Goal: Find specific page/section: Find specific page/section

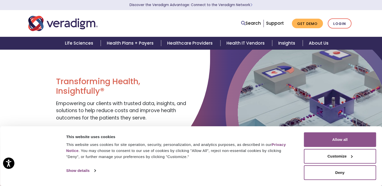
click at [340, 140] on button "Allow all" at bounding box center [340, 139] width 72 height 15
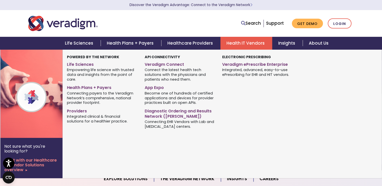
click at [240, 45] on link "Health IT Vendors" at bounding box center [246, 43] width 52 height 13
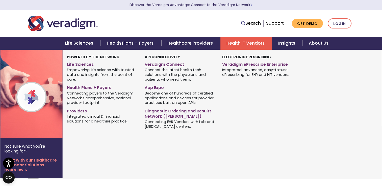
click at [170, 66] on link "Veradigm Connect" at bounding box center [180, 63] width 70 height 7
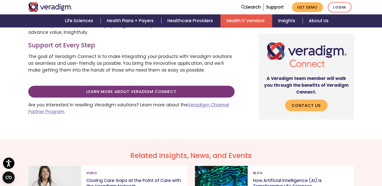
scroll to position [231, 0]
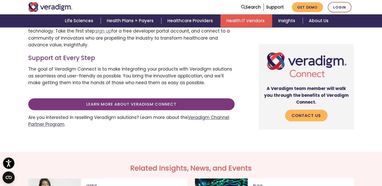
click at [216, 115] on link "Veradigm Channel Partner Program" at bounding box center [128, 121] width 201 height 13
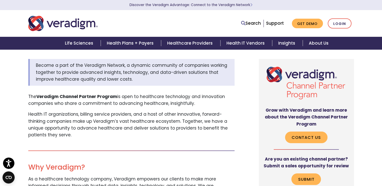
scroll to position [5, 0]
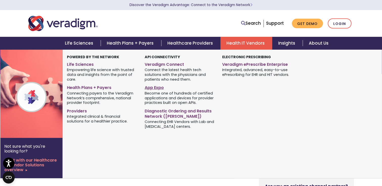
click at [158, 90] on link "App Expo" at bounding box center [180, 86] width 70 height 7
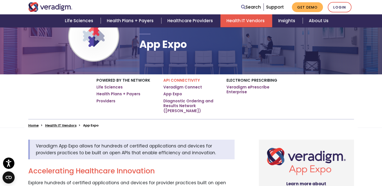
scroll to position [51, 0]
